Goal: Information Seeking & Learning: Learn about a topic

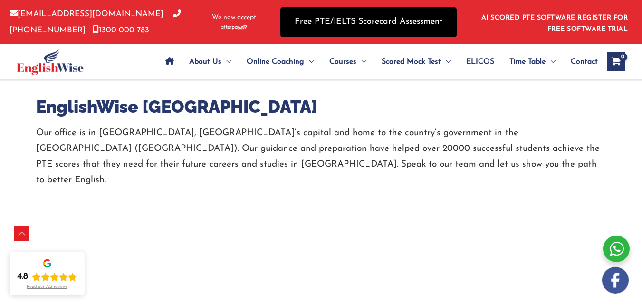
scroll to position [594, 0]
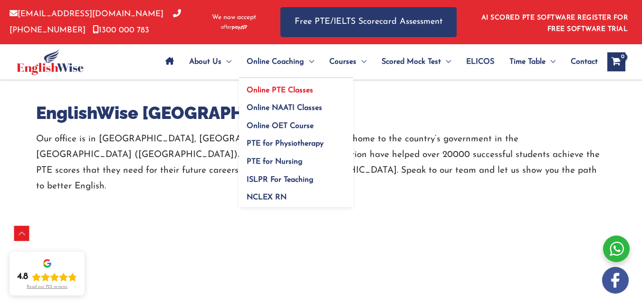
click at [292, 88] on span "Online PTE Classes" at bounding box center [280, 90] width 67 height 8
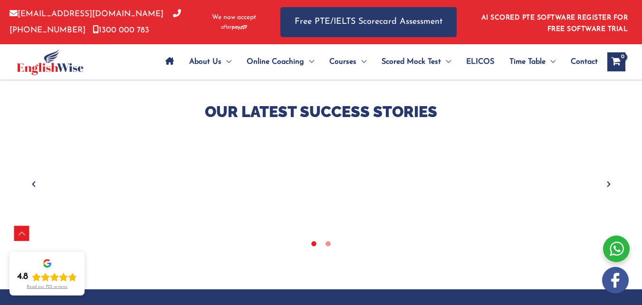
scroll to position [377, 0]
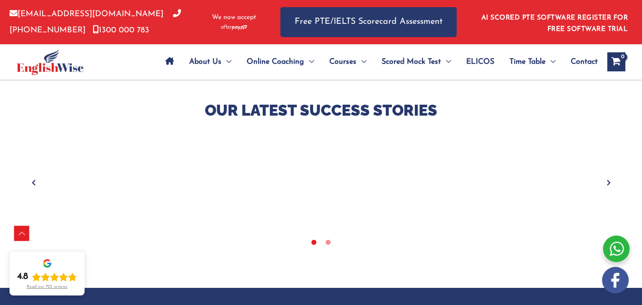
click at [604, 183] on icon "Next" at bounding box center [609, 183] width 10 height 10
click at [38, 181] on icon "Previous" at bounding box center [34, 183] width 10 height 10
click at [604, 181] on icon "Next" at bounding box center [609, 183] width 10 height 10
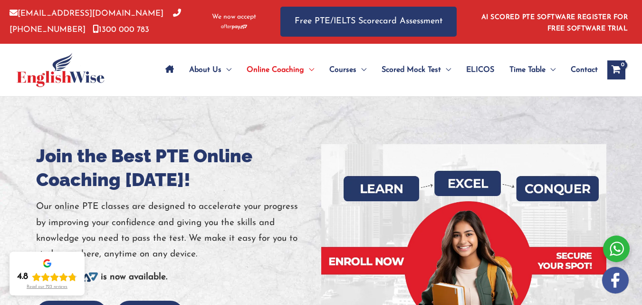
scroll to position [0, 0]
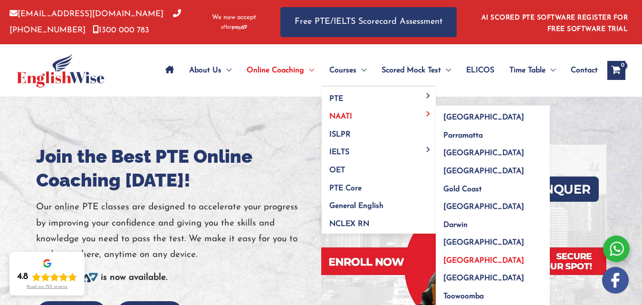
click at [458, 260] on span "[GEOGRAPHIC_DATA]" at bounding box center [483, 261] width 81 height 8
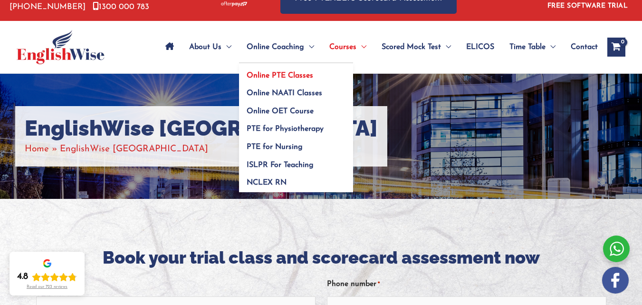
click at [306, 72] on span "Online PTE Classes" at bounding box center [280, 76] width 67 height 8
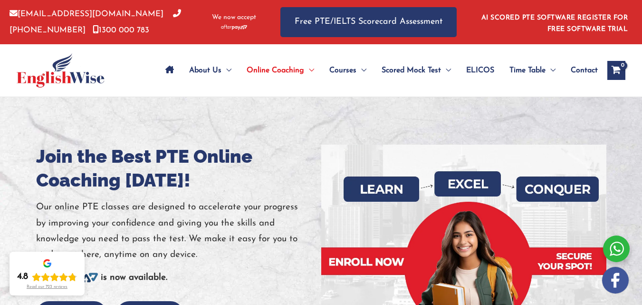
click at [194, 117] on div at bounding box center [321, 263] width 642 height 333
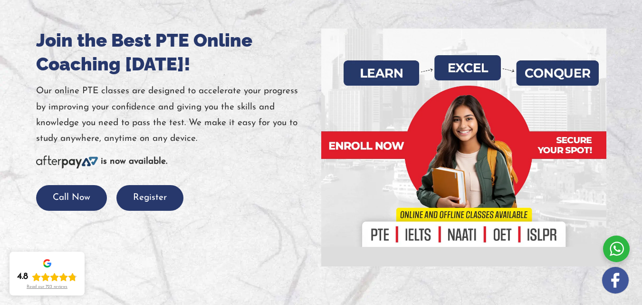
scroll to position [132, 0]
